Goal: Task Accomplishment & Management: Manage account settings

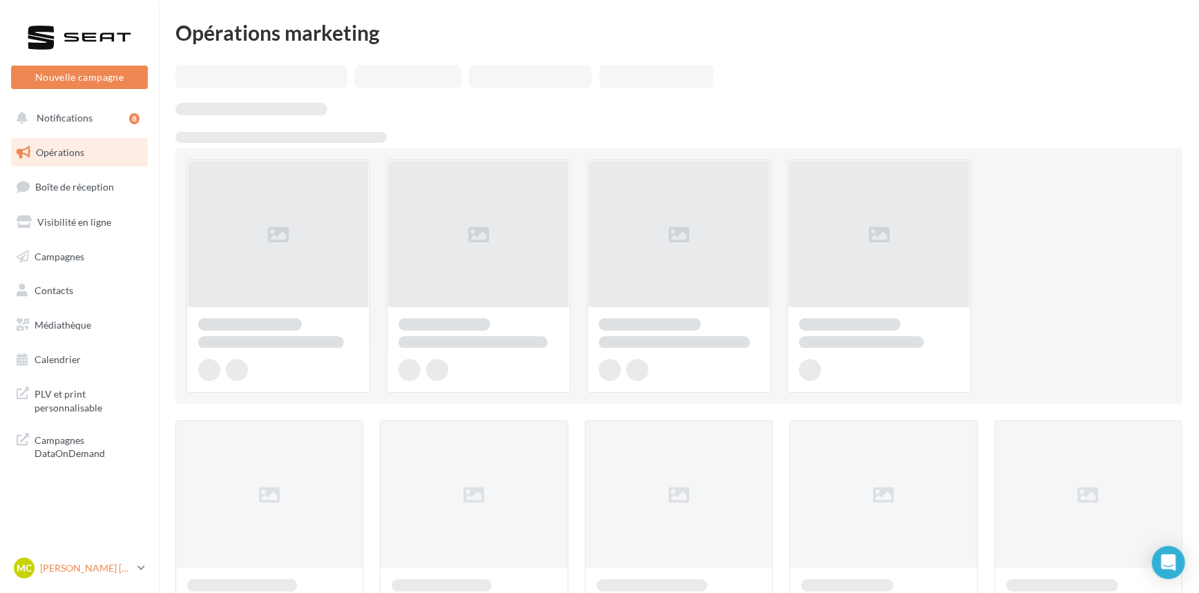
click at [92, 572] on p "[PERSON_NAME]" at bounding box center [86, 568] width 92 height 14
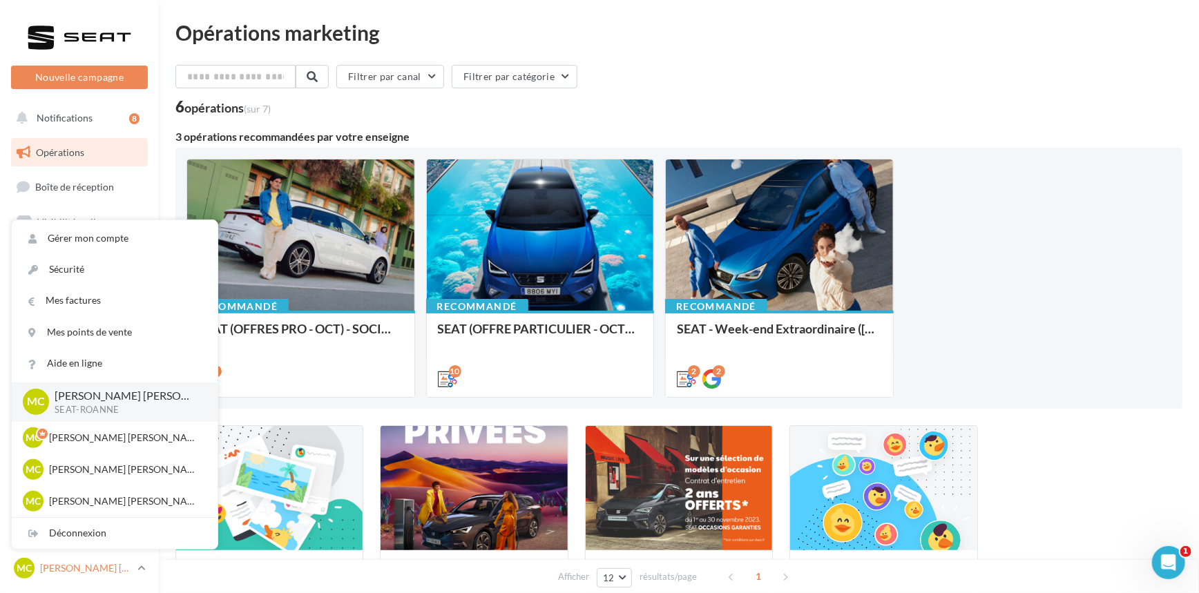
click at [92, 572] on p "[PERSON_NAME]" at bounding box center [86, 568] width 92 height 14
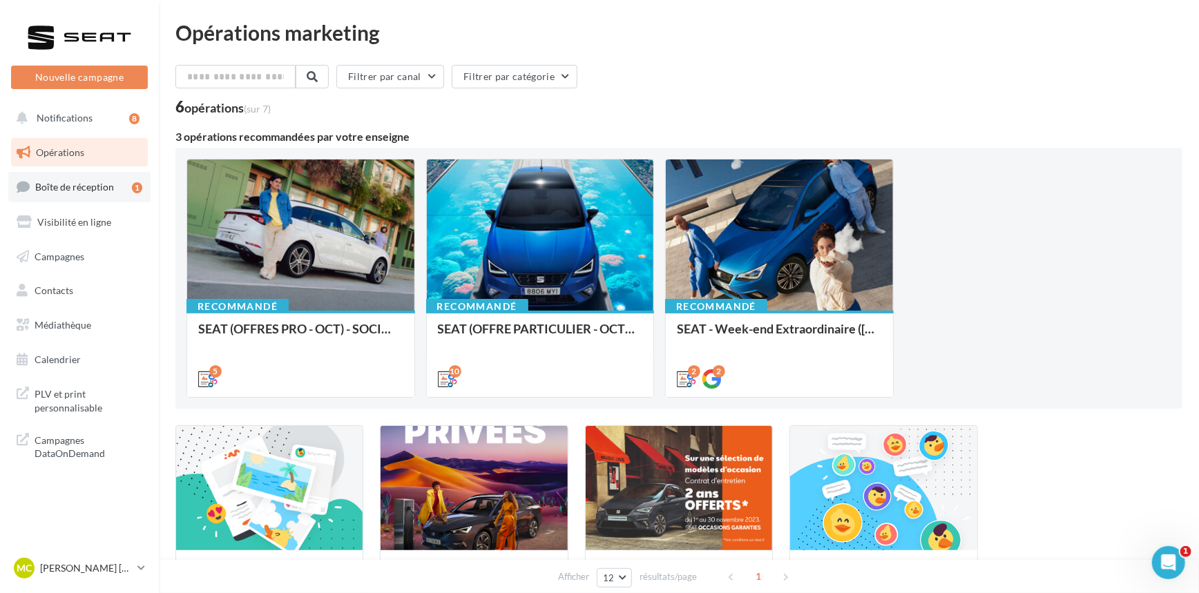
click at [85, 187] on span "Boîte de réception" at bounding box center [74, 187] width 79 height 12
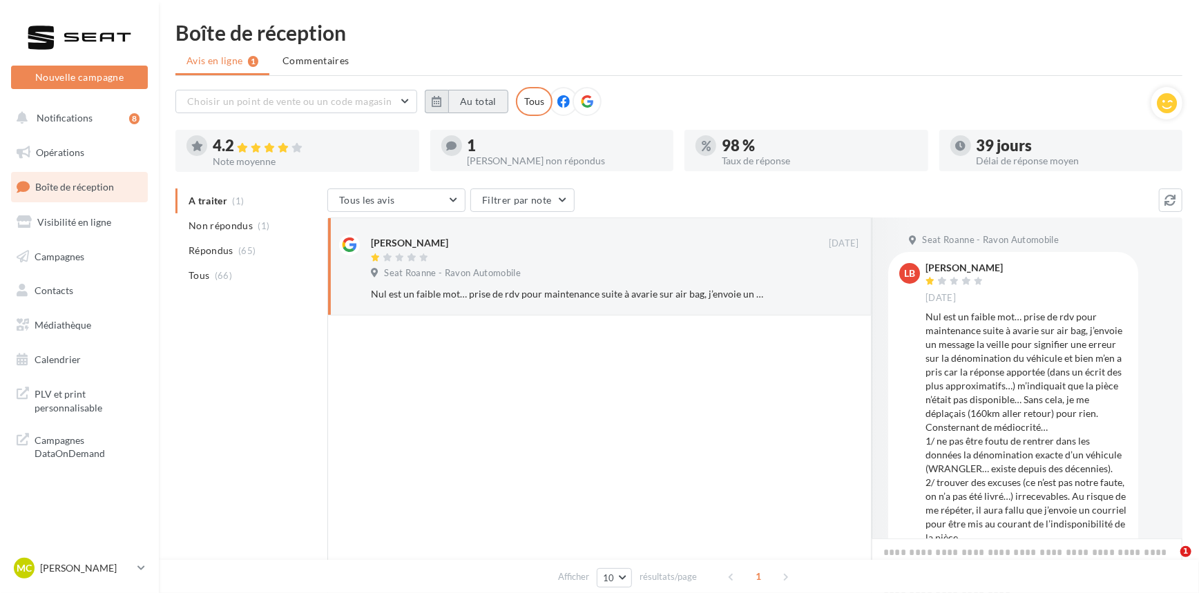
click at [450, 108] on button "Au total" at bounding box center [478, 101] width 60 height 23
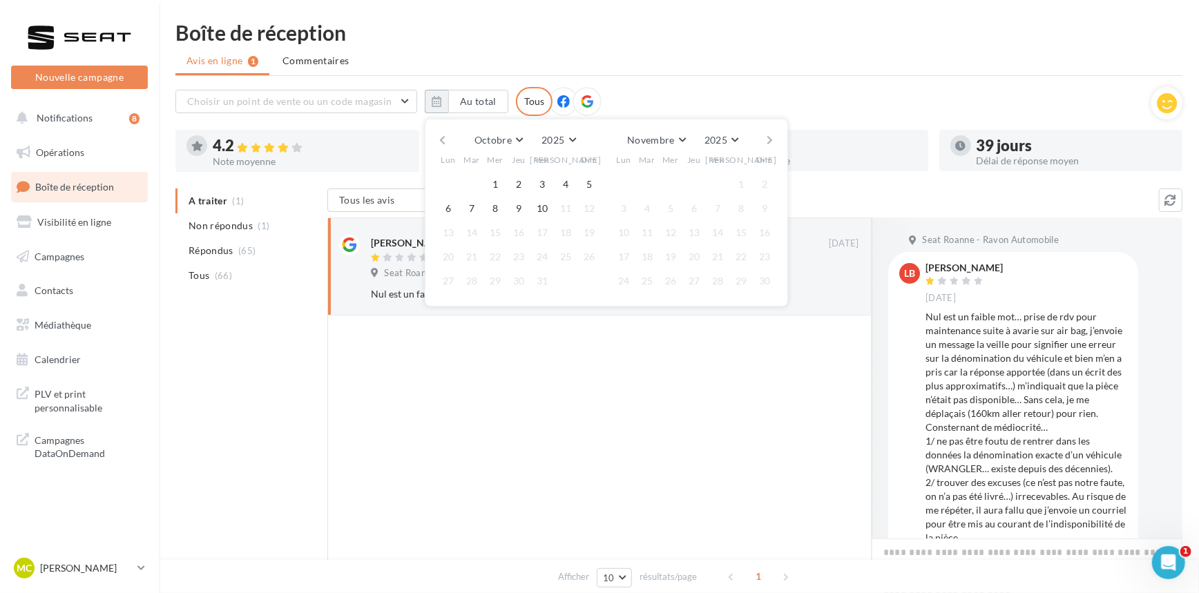
click at [450, 144] on div "Octobre Janvier Février Mars Avril Mai Juin Juillet Août Septembre Octobre Nove…" at bounding box center [606, 140] width 316 height 19
click at [440, 142] on button "button" at bounding box center [442, 140] width 12 height 19
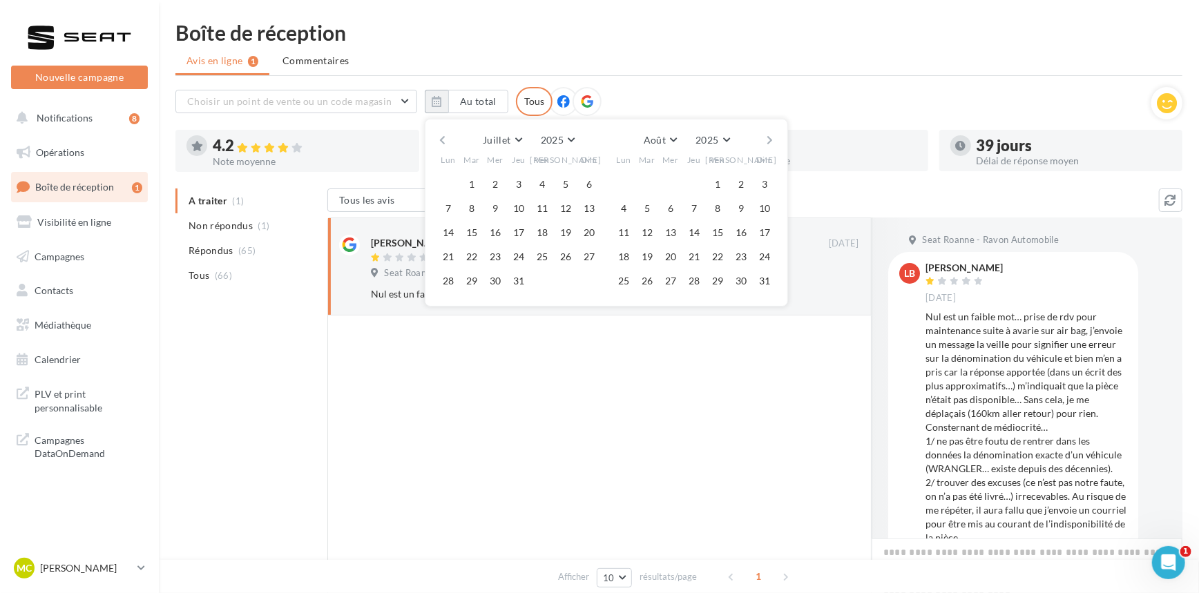
click at [440, 142] on button "button" at bounding box center [442, 140] width 12 height 19
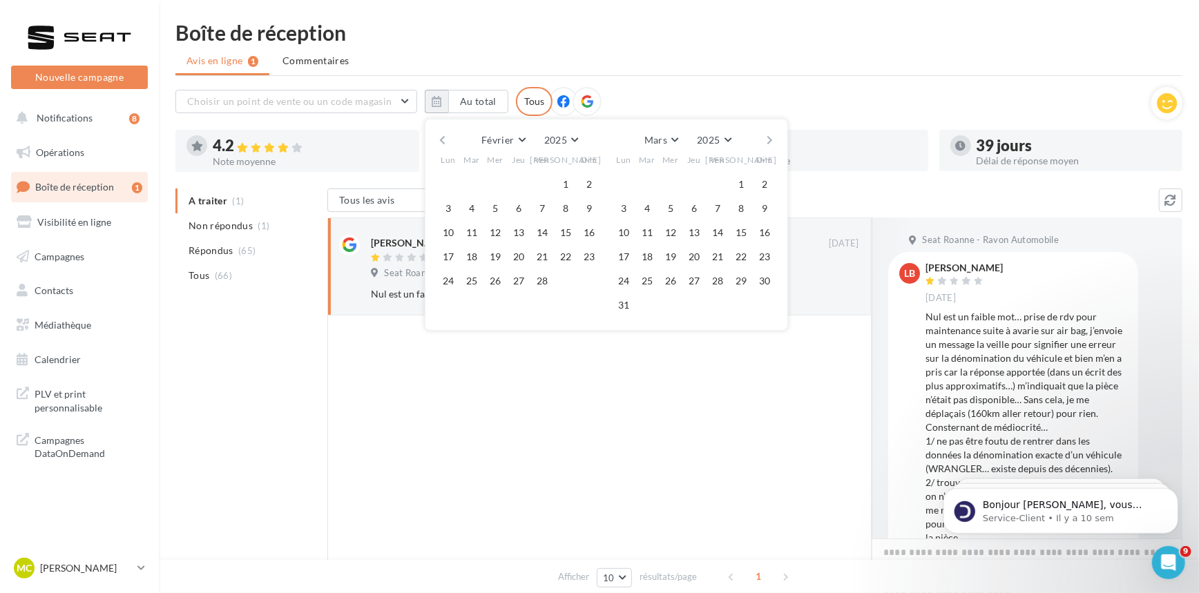
click at [440, 142] on button "button" at bounding box center [442, 140] width 12 height 19
click at [501, 180] on button "1" at bounding box center [495, 184] width 21 height 21
click at [767, 140] on button "button" at bounding box center [770, 140] width 12 height 19
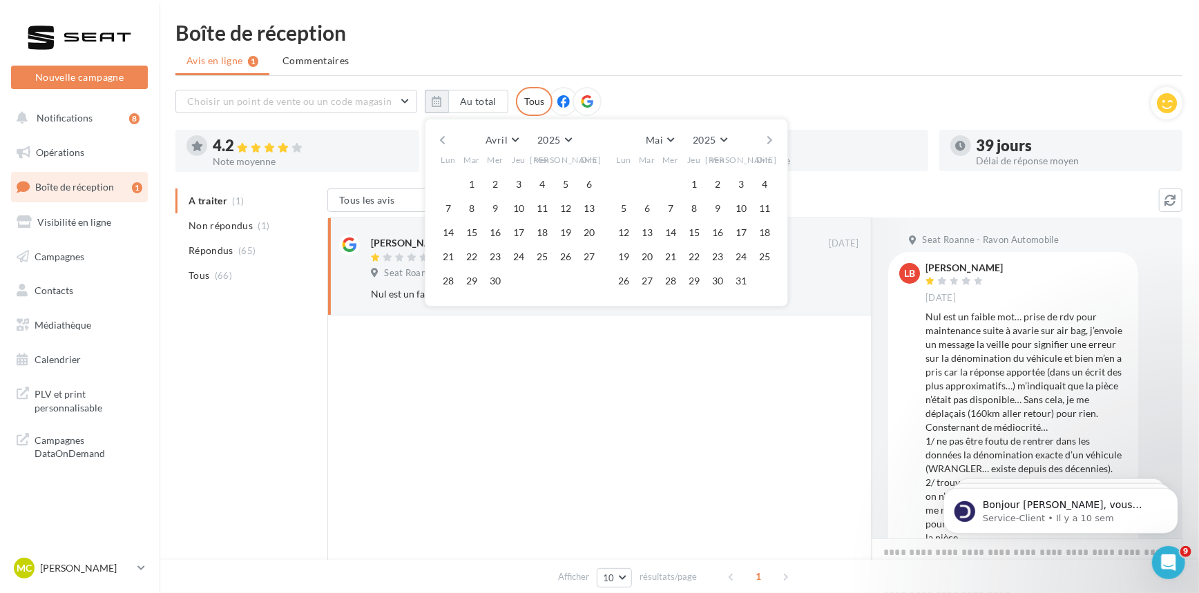
click at [767, 140] on button "button" at bounding box center [770, 140] width 12 height 19
click at [773, 139] on button "button" at bounding box center [770, 140] width 12 height 19
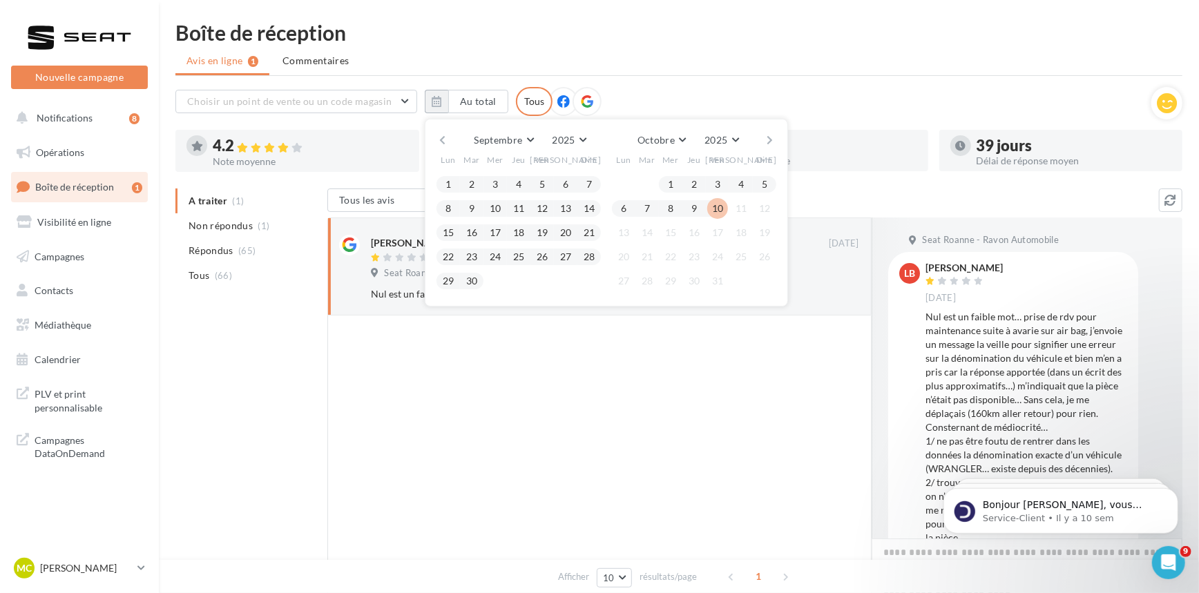
click at [722, 204] on button "10" at bounding box center [717, 208] width 21 height 21
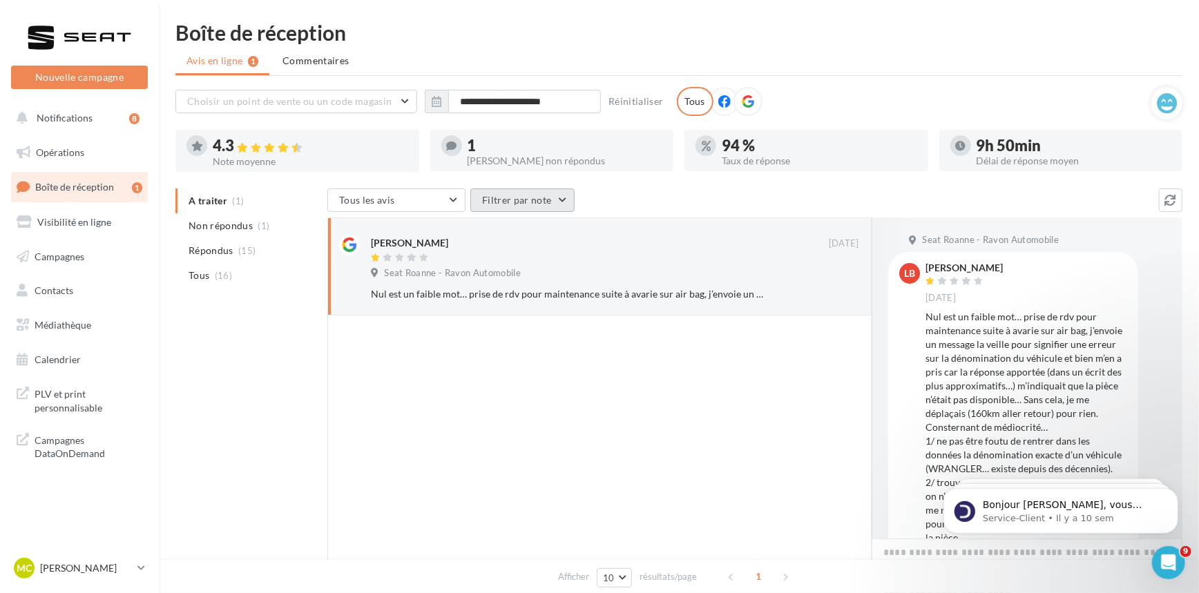
click at [501, 191] on button "Filtrer par note" at bounding box center [522, 200] width 104 height 23
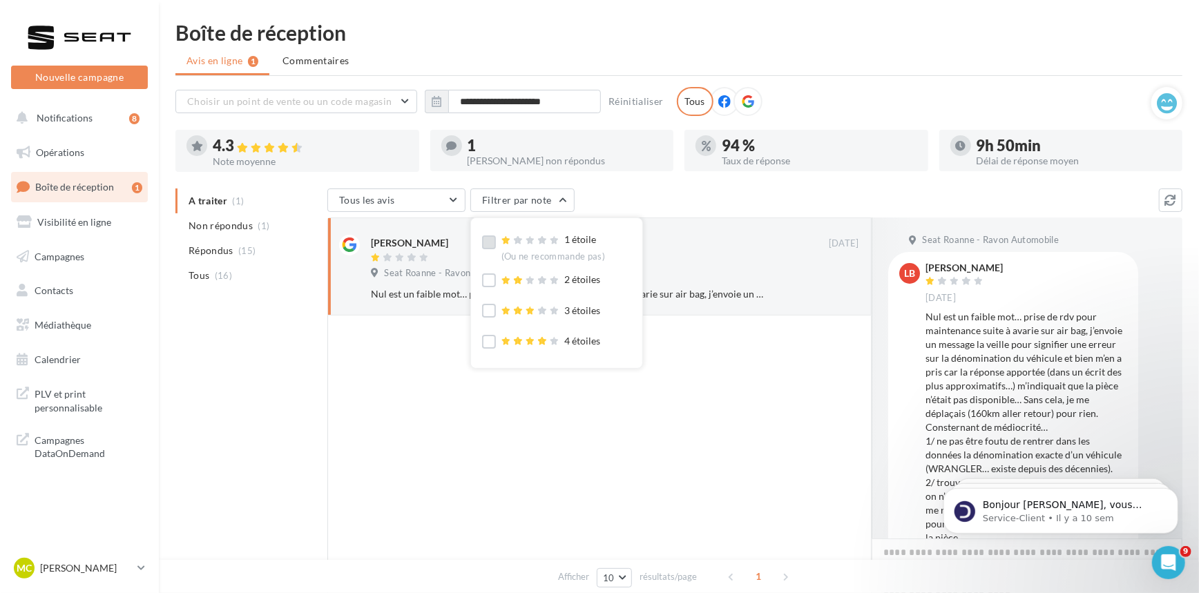
click at [488, 242] on label at bounding box center [489, 242] width 14 height 14
click at [494, 277] on label at bounding box center [489, 280] width 14 height 14
click at [489, 308] on label at bounding box center [489, 311] width 14 height 14
click at [722, 200] on div "Tous les avis Tous les avis Avis avec commentaire Avis sans commentaire Filtrer…" at bounding box center [742, 202] width 831 height 26
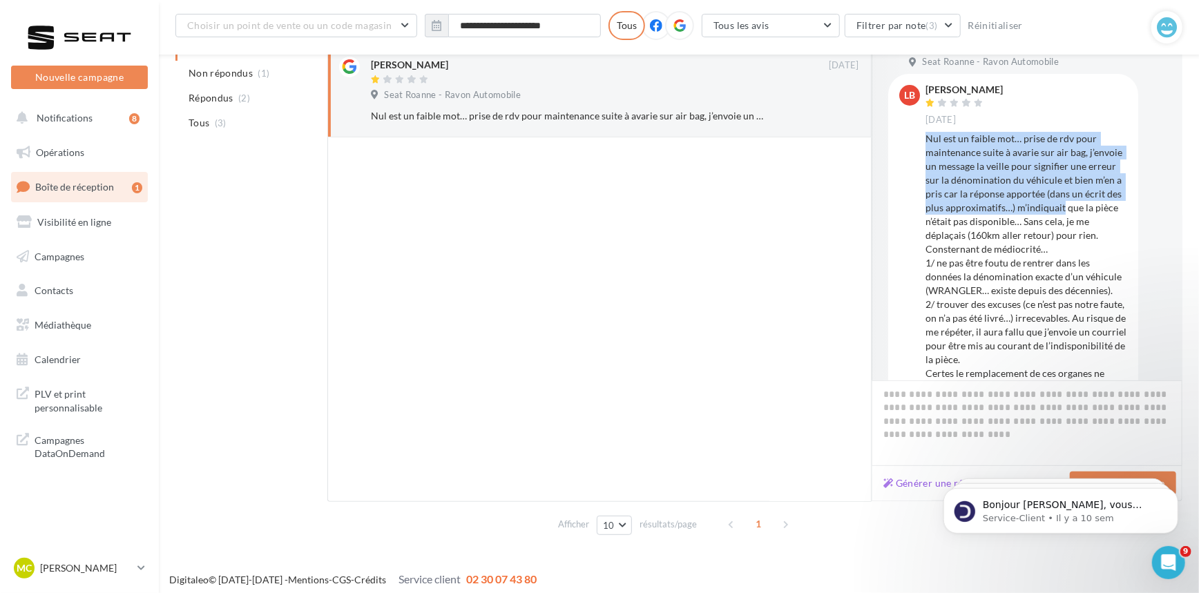
scroll to position [69, 0]
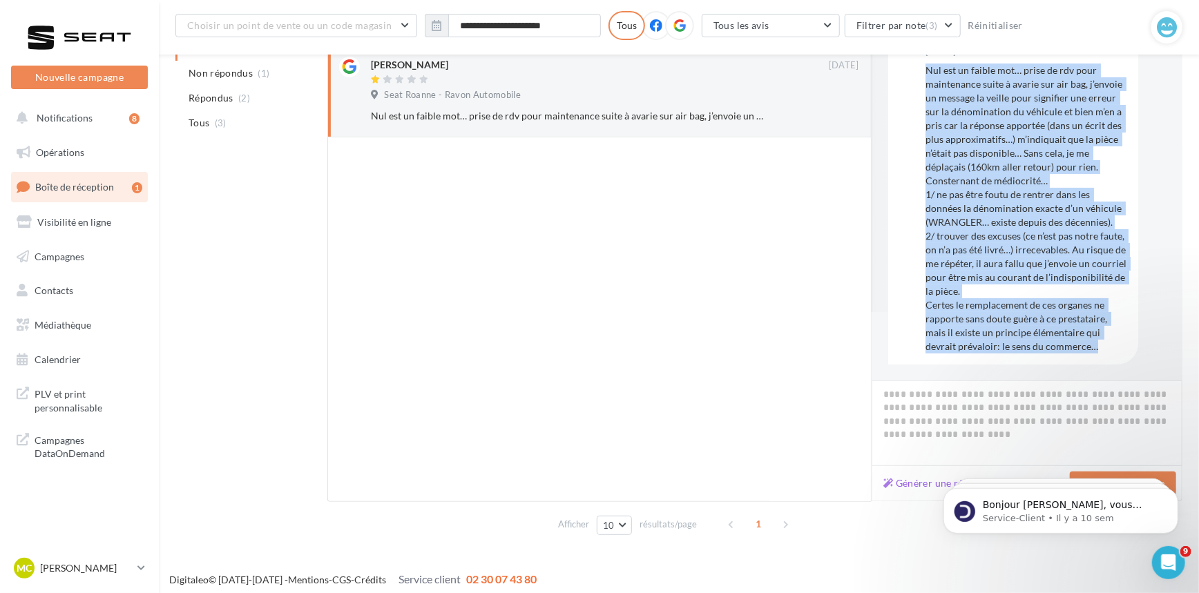
drag, startPoint x: 923, startPoint y: 139, endPoint x: 1098, endPoint y: 351, distance: 275.2
click at [1098, 351] on div "LB LEONARD Bruno 24 sept." at bounding box center [1013, 185] width 250 height 358
copy div "Nul est un faible mot… prise de rdv pour maintenance suite à avarie sur air bag…"
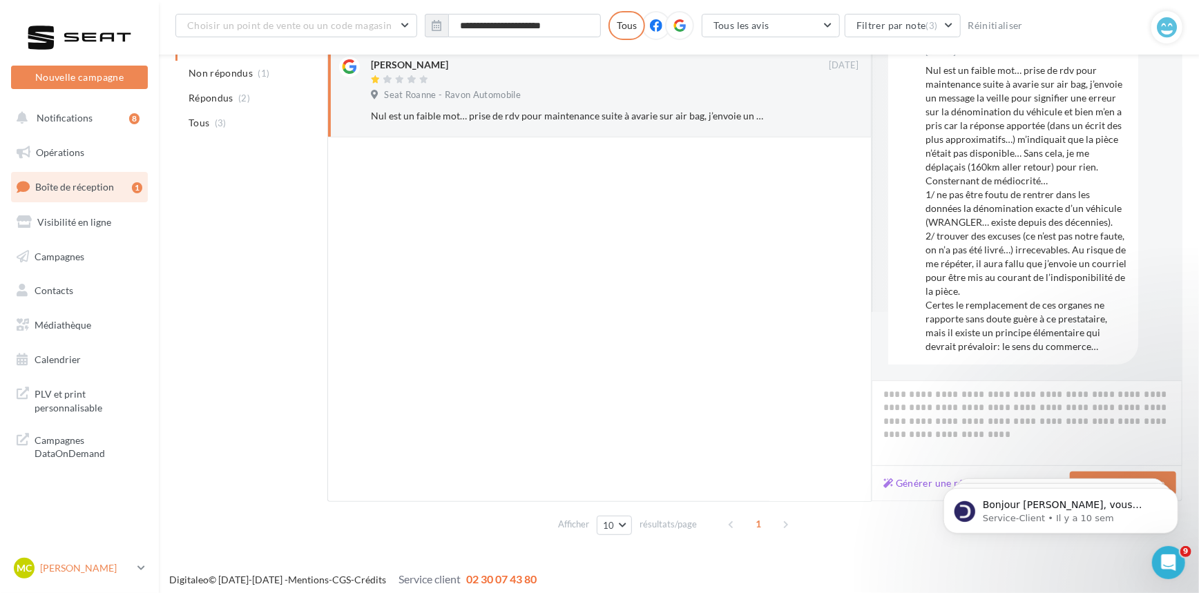
click at [109, 573] on p "[PERSON_NAME]" at bounding box center [86, 568] width 92 height 14
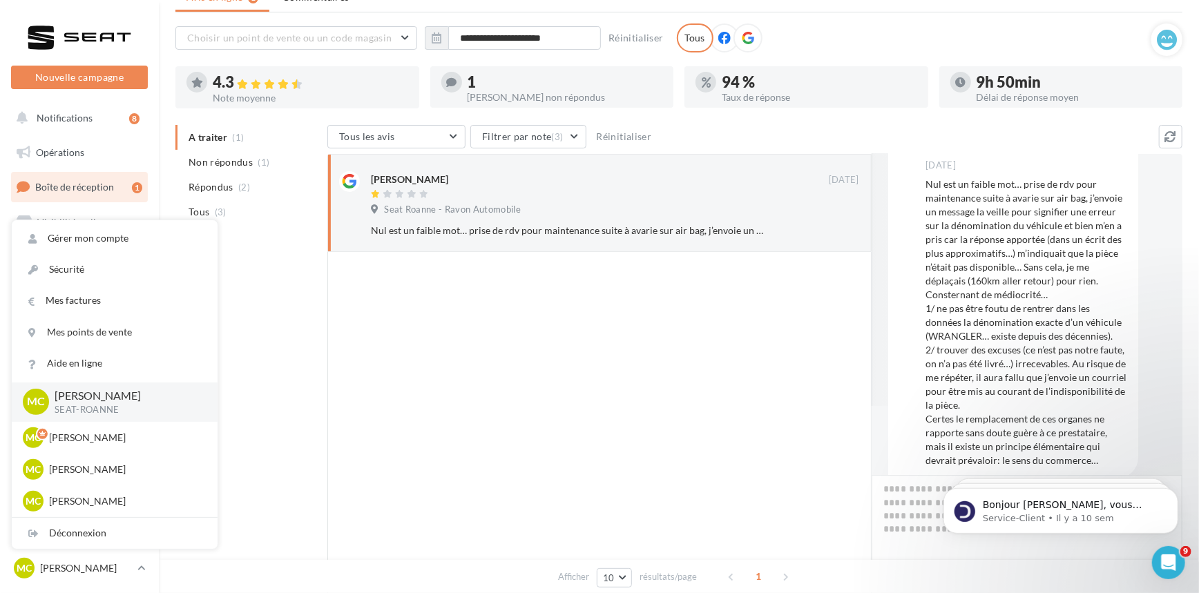
scroll to position [0, 0]
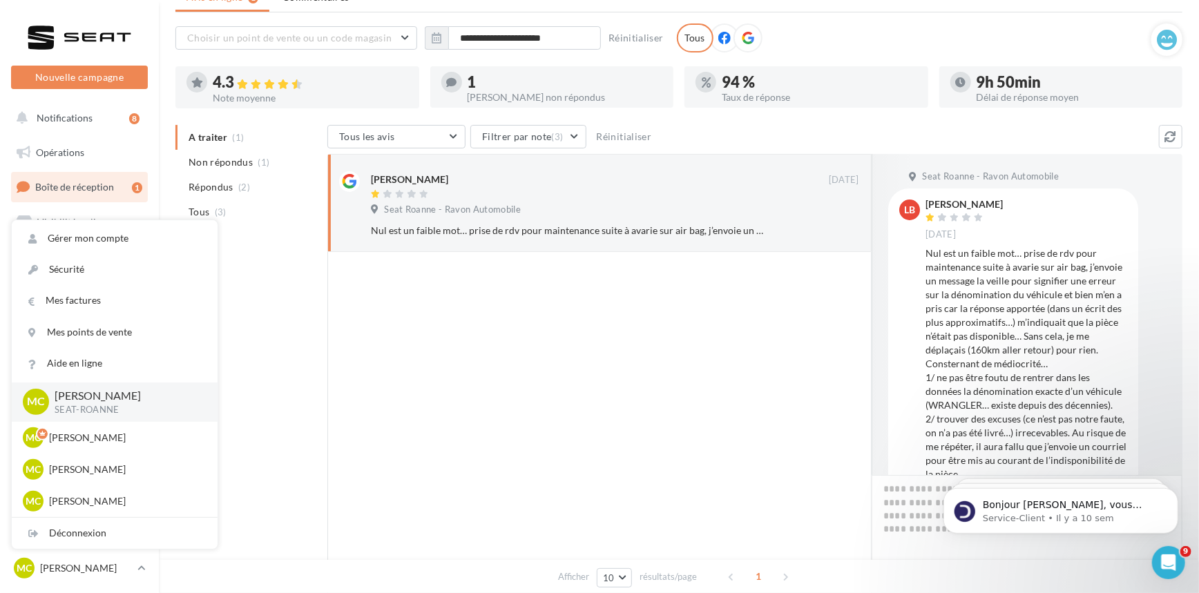
drag, startPoint x: 925, startPoint y: 201, endPoint x: 998, endPoint y: 207, distance: 72.8
click at [998, 207] on div "LEONARD Bruno" at bounding box center [963, 205] width 77 height 10
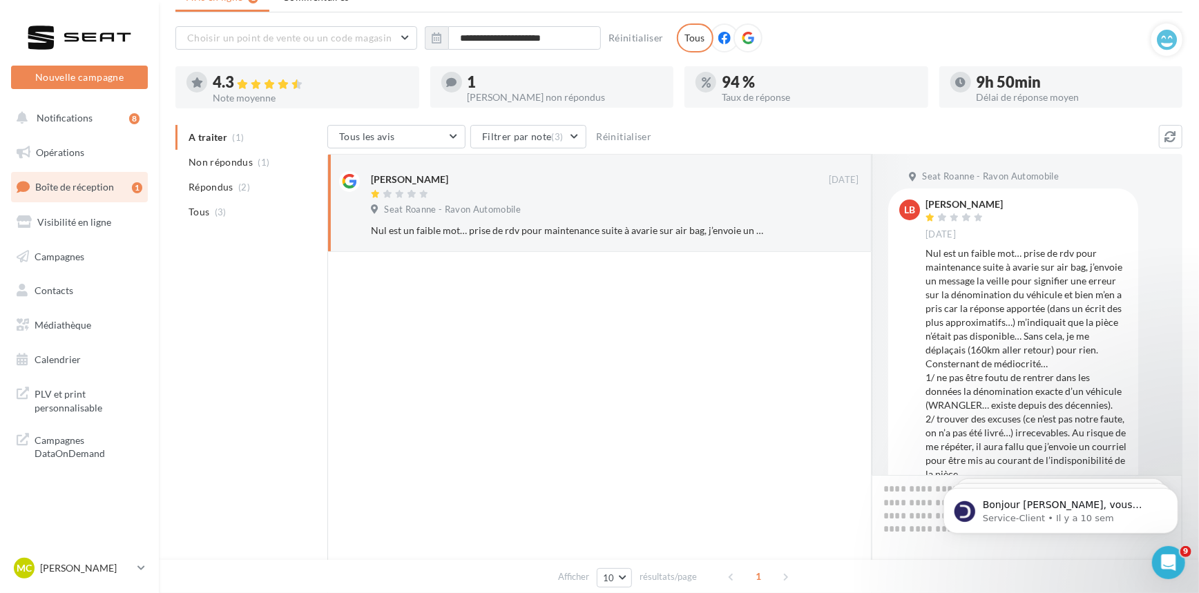
copy div "LEONARD Bruno"
click at [83, 566] on p "[PERSON_NAME]" at bounding box center [86, 568] width 92 height 14
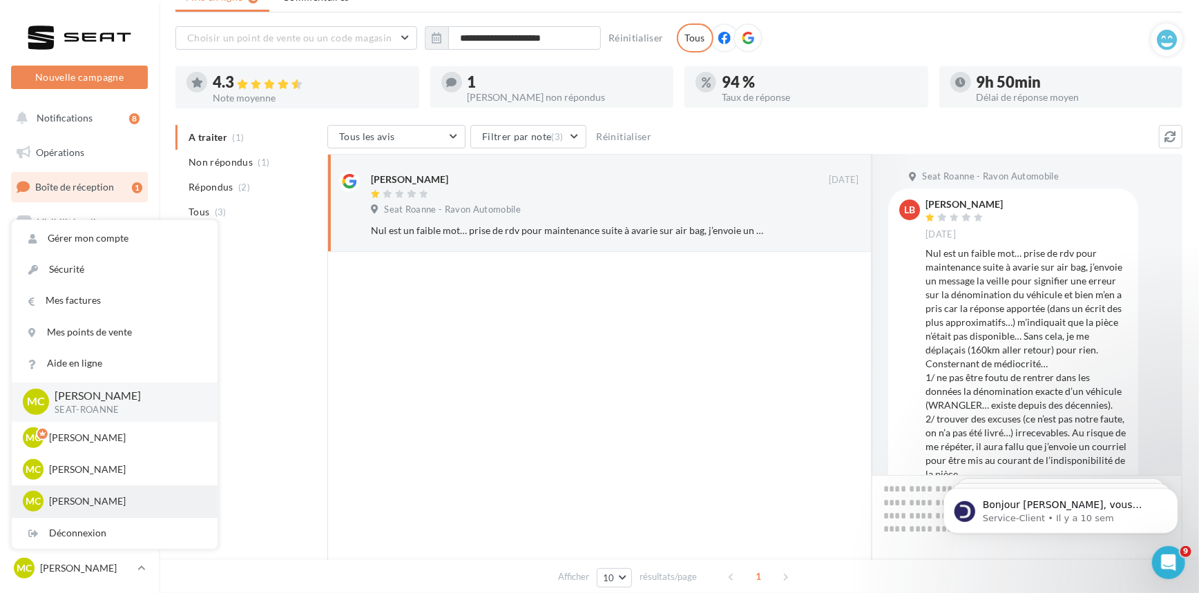
click at [99, 497] on p "[PERSON_NAME]" at bounding box center [125, 501] width 152 height 14
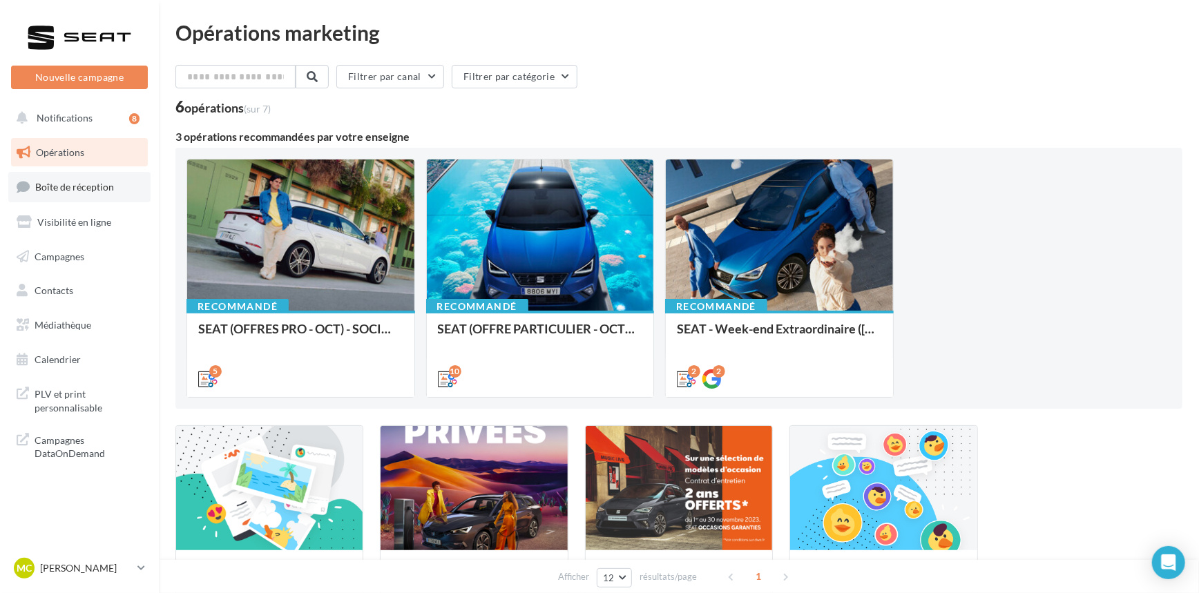
click at [44, 192] on span "Boîte de réception" at bounding box center [74, 187] width 79 height 12
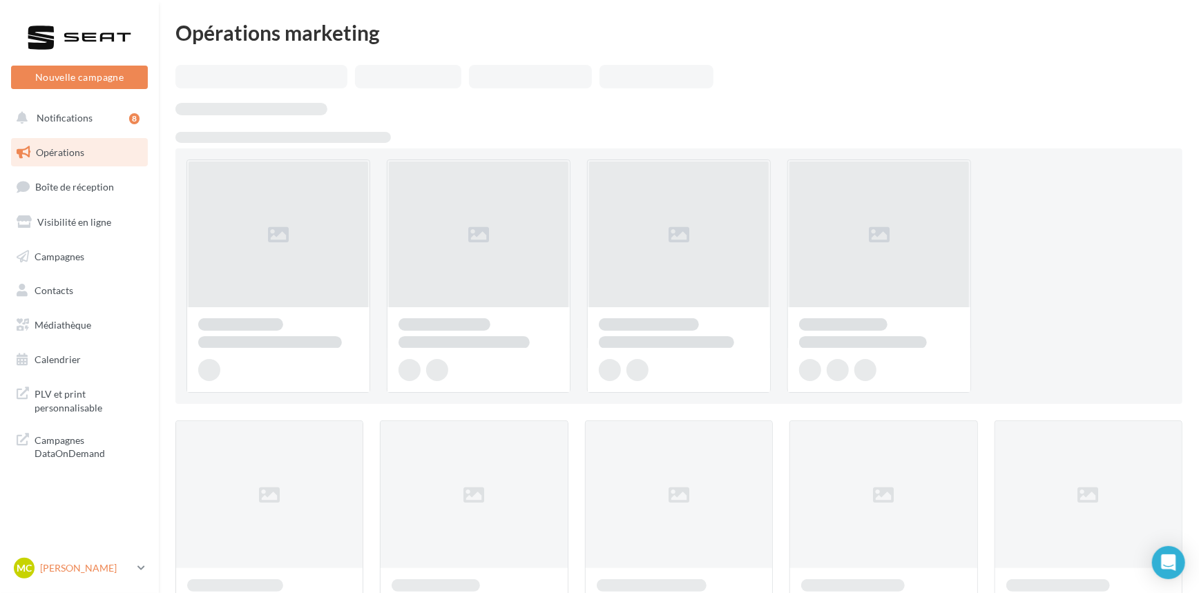
click at [113, 564] on p "[PERSON_NAME]" at bounding box center [86, 568] width 92 height 14
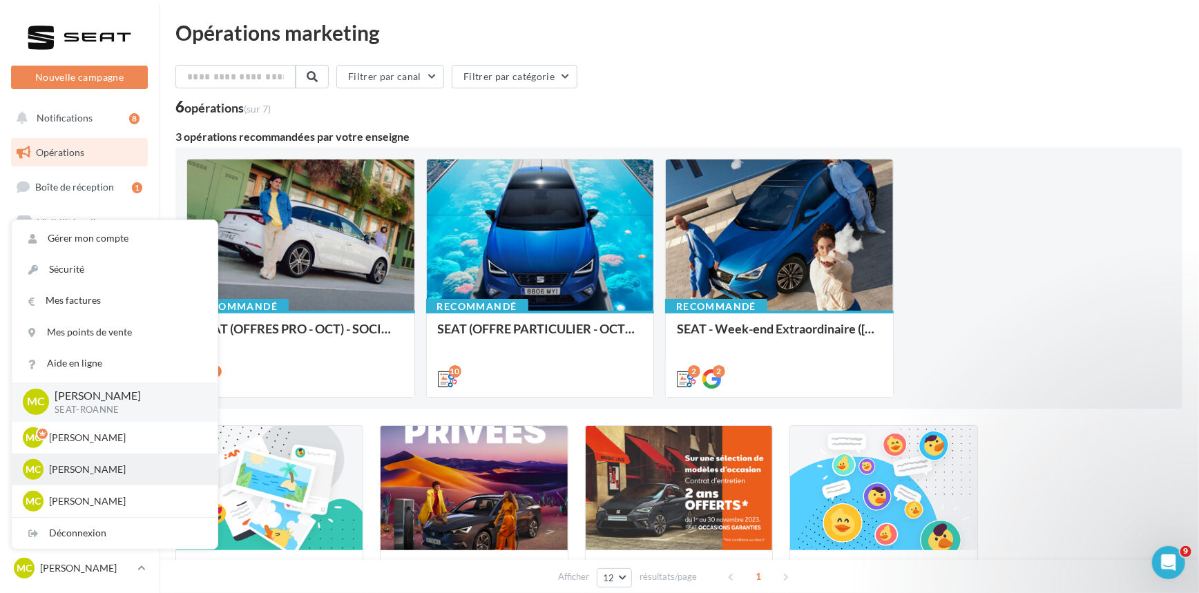
click at [106, 470] on p "[PERSON_NAME]" at bounding box center [125, 470] width 152 height 14
